Goal: Task Accomplishment & Management: Manage account settings

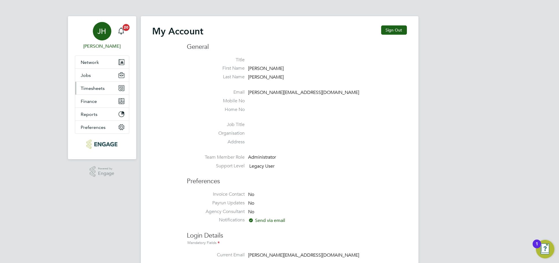
type input "[PERSON_NAME][EMAIL_ADDRESS][DOMAIN_NAME]"
click at [99, 85] on button "Timesheets" at bounding box center [102, 88] width 54 height 13
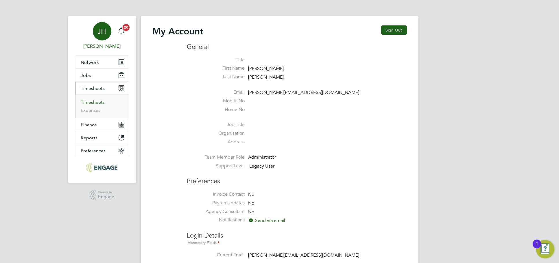
click at [98, 104] on link "Timesheets" at bounding box center [93, 101] width 24 height 5
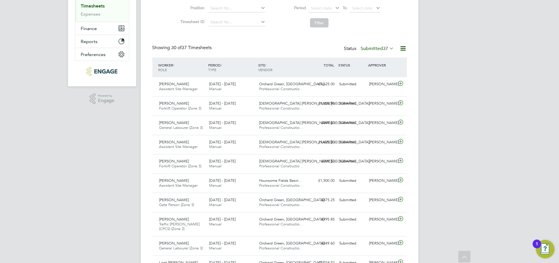
click at [384, 51] on span "37" at bounding box center [385, 49] width 5 height 6
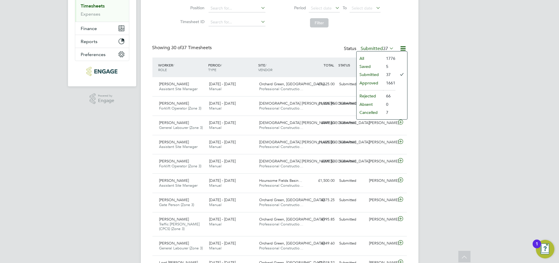
click at [377, 84] on li "Approved" at bounding box center [370, 83] width 27 height 8
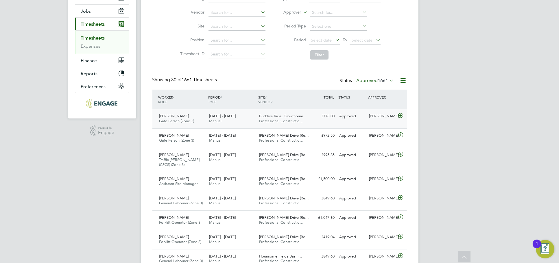
click at [360, 116] on div "Approved" at bounding box center [352, 117] width 30 height 10
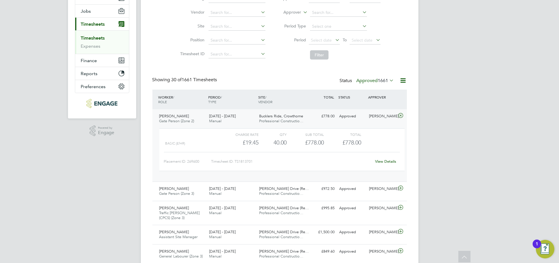
click at [386, 161] on link "View Details" at bounding box center [385, 161] width 21 height 5
click at [376, 81] on label "Approved 1661" at bounding box center [376, 81] width 38 height 6
click at [371, 105] on li "Submitted" at bounding box center [367, 107] width 27 height 8
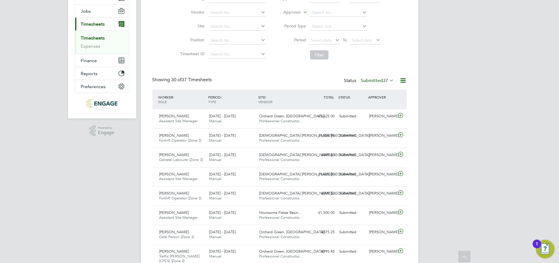
scroll to position [15, 50]
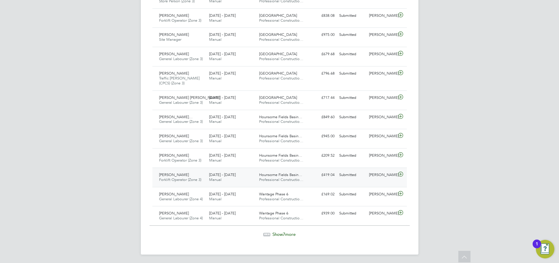
click at [375, 176] on div "Josh Dillon" at bounding box center [382, 175] width 30 height 10
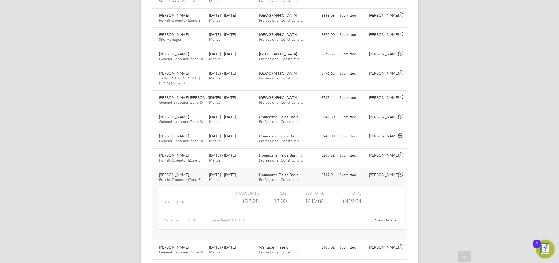
click at [383, 220] on link "View Details" at bounding box center [385, 220] width 21 height 5
click at [379, 164] on div "Leonard Moynihan Forklift Operator (Zone 3) 25 - 31 Aug 2025 25 - 31 Aug 2025 M…" at bounding box center [279, 157] width 255 height 19
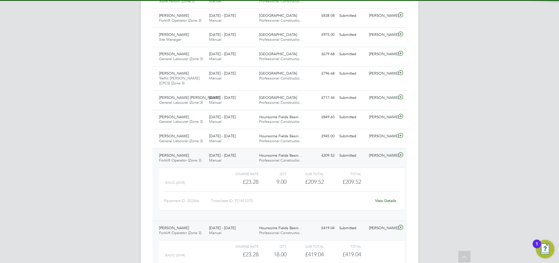
click at [384, 198] on link "View Details" at bounding box center [385, 200] width 21 height 5
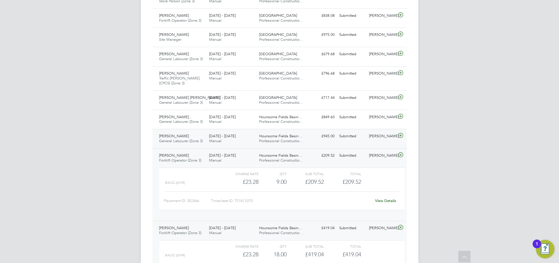
click at [363, 133] on div "Submitted" at bounding box center [352, 137] width 30 height 10
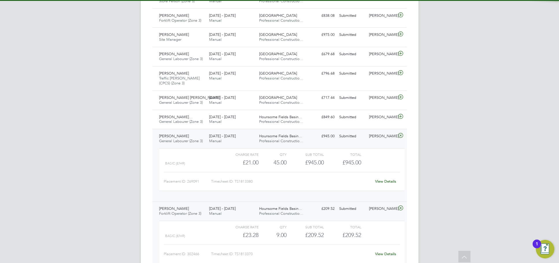
click at [381, 179] on link "View Details" at bounding box center [385, 181] width 21 height 5
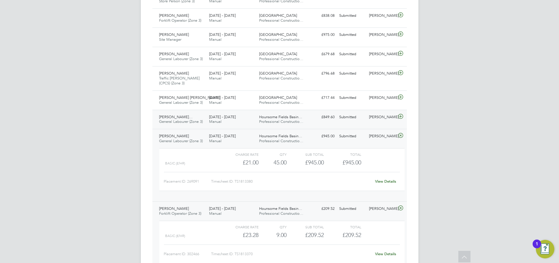
click at [382, 120] on div "Josh Dillon" at bounding box center [382, 118] width 30 height 10
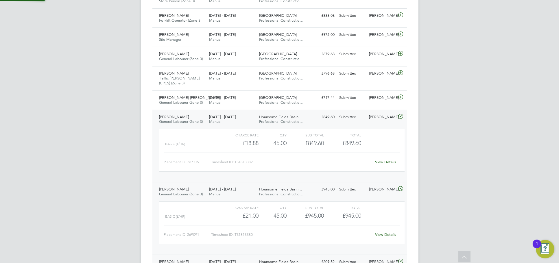
click at [387, 161] on link "View Details" at bounding box center [385, 162] width 21 height 5
click at [378, 118] on div "Josh Dillon" at bounding box center [382, 118] width 30 height 10
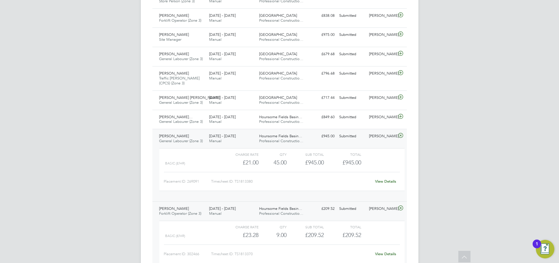
click at [377, 138] on div "Josh Dillon" at bounding box center [382, 137] width 30 height 10
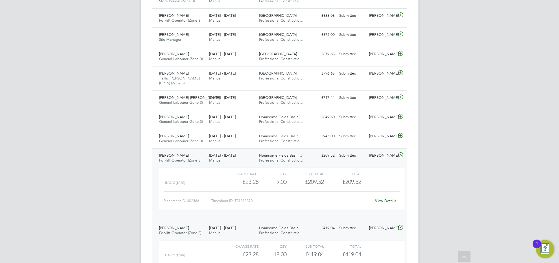
click at [377, 150] on div "Leonard Moynihan Forklift Operator (Zone 3) 25 - 31 Aug 2025 25 - 31 Aug 2025 M…" at bounding box center [279, 184] width 255 height 73
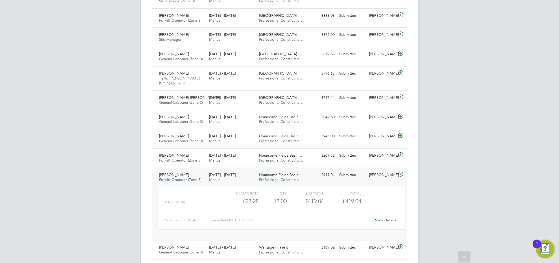
click at [377, 183] on div "Bradley May Forklift Operator (Zone 3) 25 - 31 Aug 2025 25 - 31 Aug 2025 Manual…" at bounding box center [279, 204] width 255 height 73
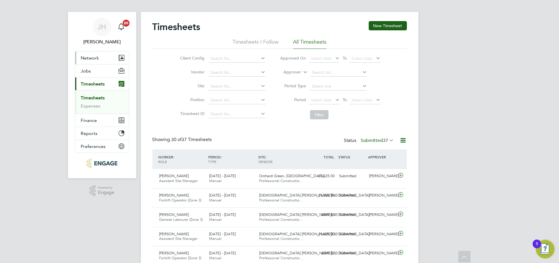
scroll to position [0, 0]
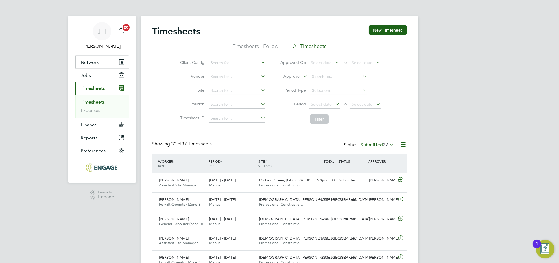
click at [97, 60] on span "Network" at bounding box center [90, 62] width 18 height 5
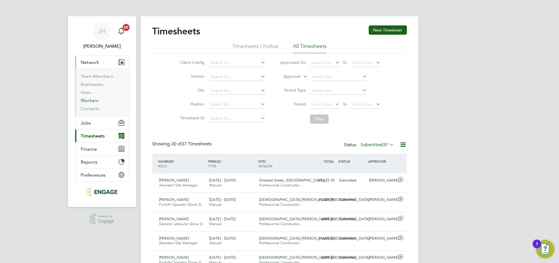
click at [93, 99] on link "Workers" at bounding box center [90, 100] width 18 height 5
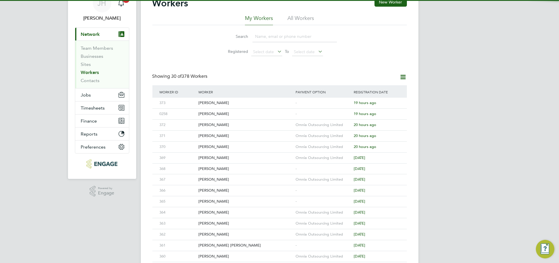
scroll to position [64, 0]
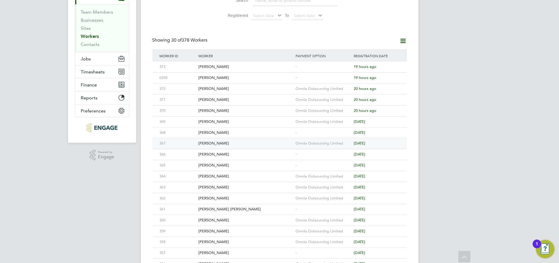
click at [298, 144] on div "Omnia Outsourcing Limited" at bounding box center [323, 143] width 58 height 11
click at [290, 132] on div "Joseph Brown" at bounding box center [245, 133] width 97 height 11
click at [315, 124] on div "Omnia Outsourcing Limited" at bounding box center [323, 122] width 58 height 11
click at [324, 109] on div "Omnia Outsourcing Limited" at bounding box center [323, 111] width 58 height 11
click at [296, 92] on div "Omnia Outsourcing Limited" at bounding box center [323, 89] width 58 height 11
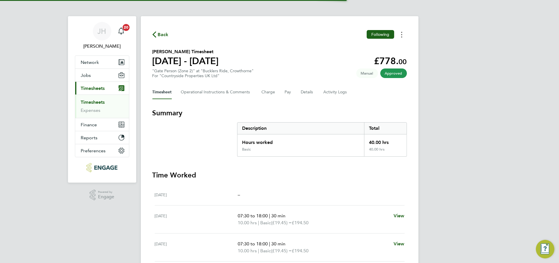
click at [400, 34] on button "Timesheets Menu" at bounding box center [402, 34] width 10 height 9
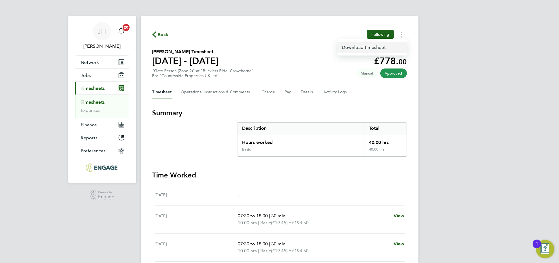
click at [391, 49] on link "Download timesheet" at bounding box center [372, 48] width 69 height 12
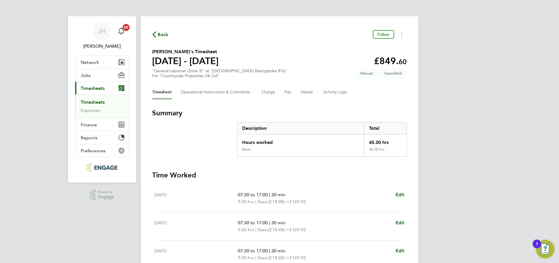
click at [557, 149] on div "JH Jess Hogan Notifications 20 Applications: Network Team Members Businesses Si…" at bounding box center [279, 209] width 559 height 418
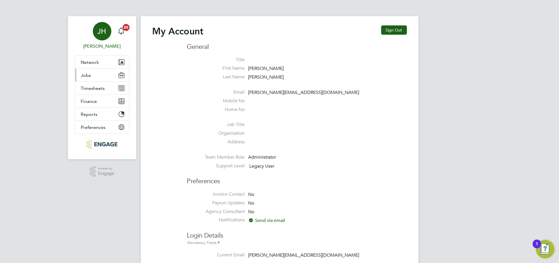
type input "jessica@pcrnet.co.uk"
click at [97, 72] on button "Jobs" at bounding box center [102, 75] width 54 height 13
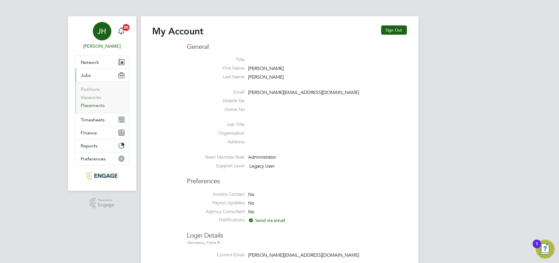
click at [99, 103] on link "Placements" at bounding box center [93, 105] width 24 height 5
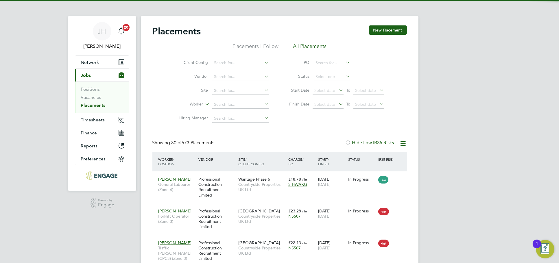
click at [338, 105] on icon at bounding box center [338, 104] width 0 height 8
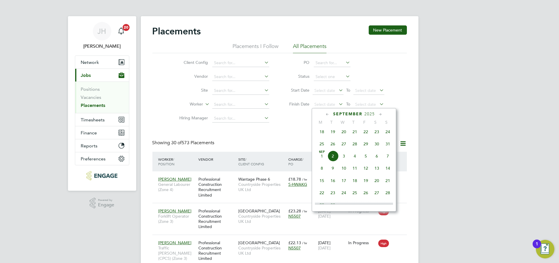
click at [321, 159] on span "Sep 1" at bounding box center [321, 156] width 11 height 11
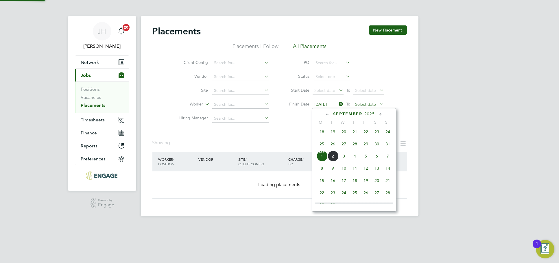
click at [364, 104] on span "Select date" at bounding box center [365, 104] width 21 height 5
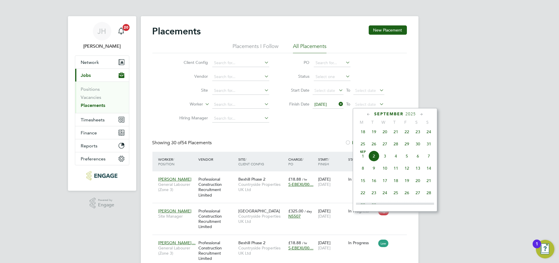
click at [366, 174] on span "8" at bounding box center [363, 168] width 11 height 11
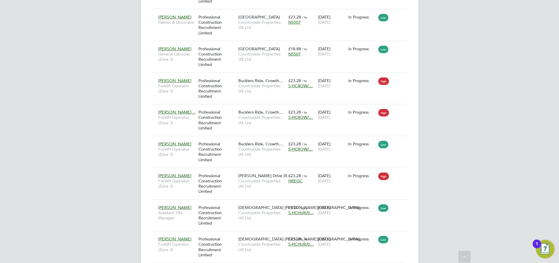
scroll to position [347, 0]
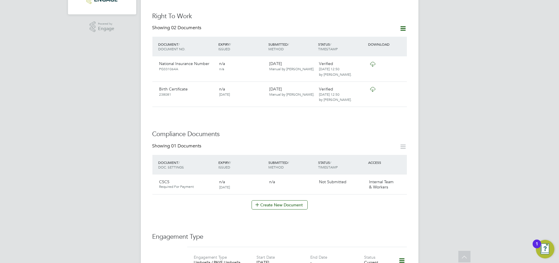
scroll to position [402, 0]
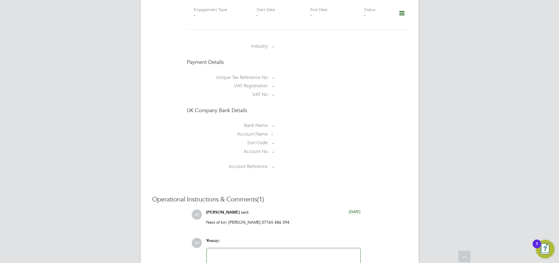
scroll to position [535, 0]
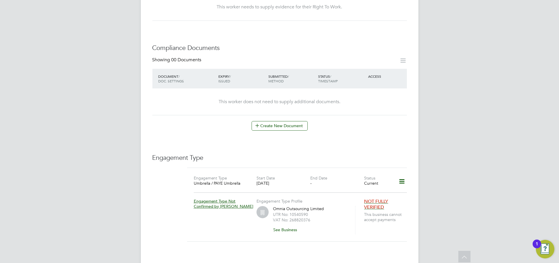
scroll to position [197, 0]
